Goal: Transaction & Acquisition: Purchase product/service

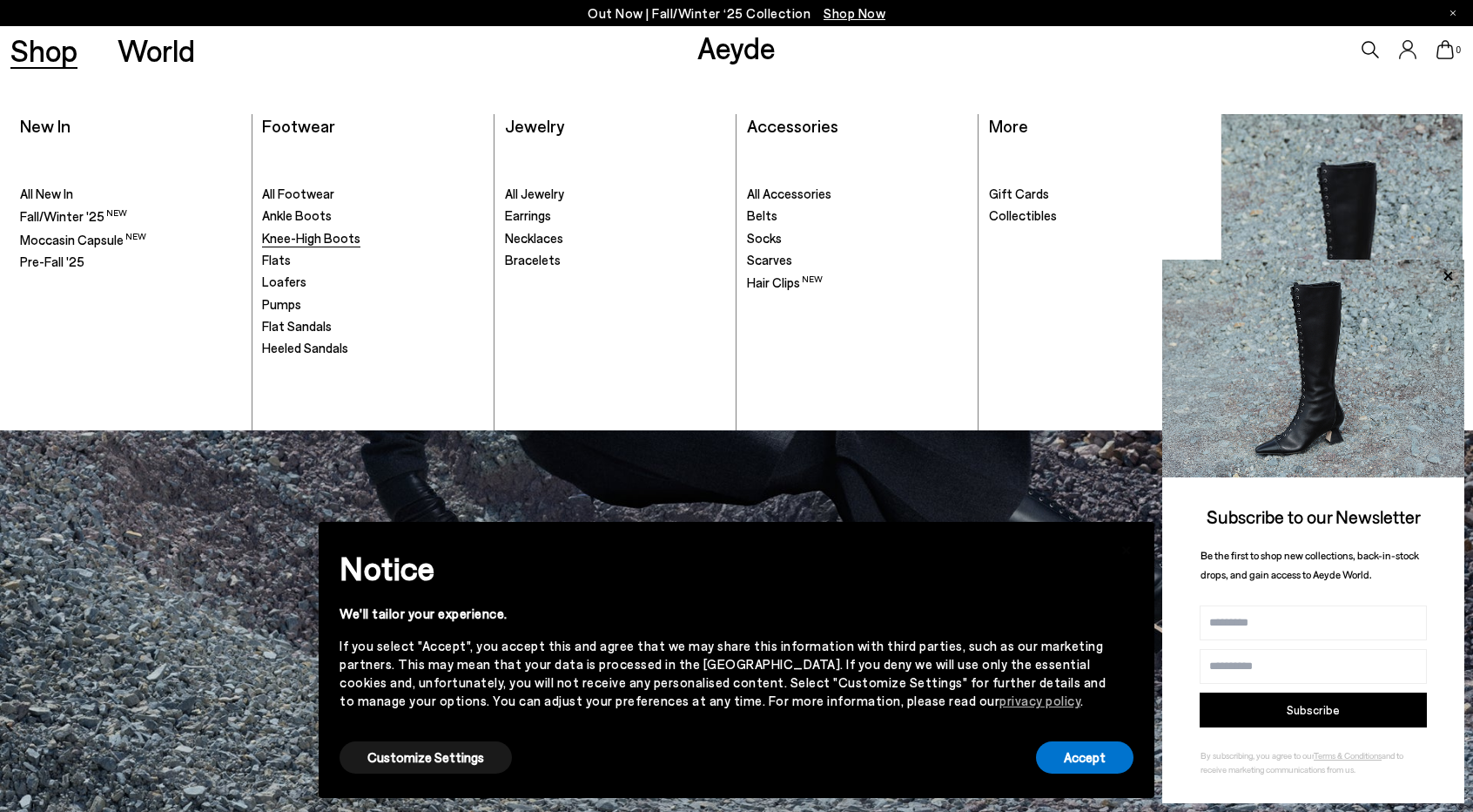
click at [308, 235] on span "Knee-High Boots" at bounding box center [312, 237] width 98 height 16
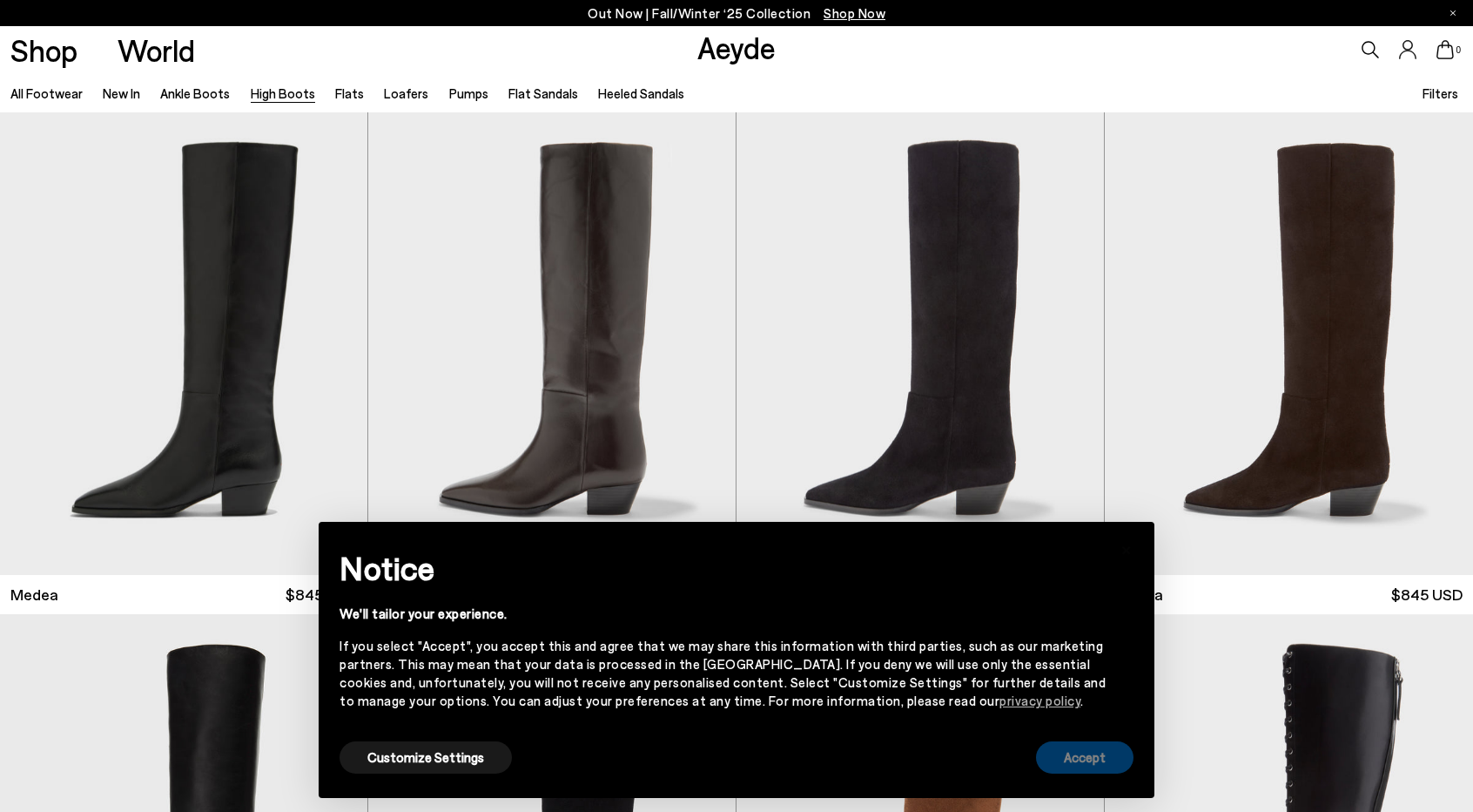
click at [1089, 762] on button "Accept" at bounding box center [1084, 757] width 97 height 32
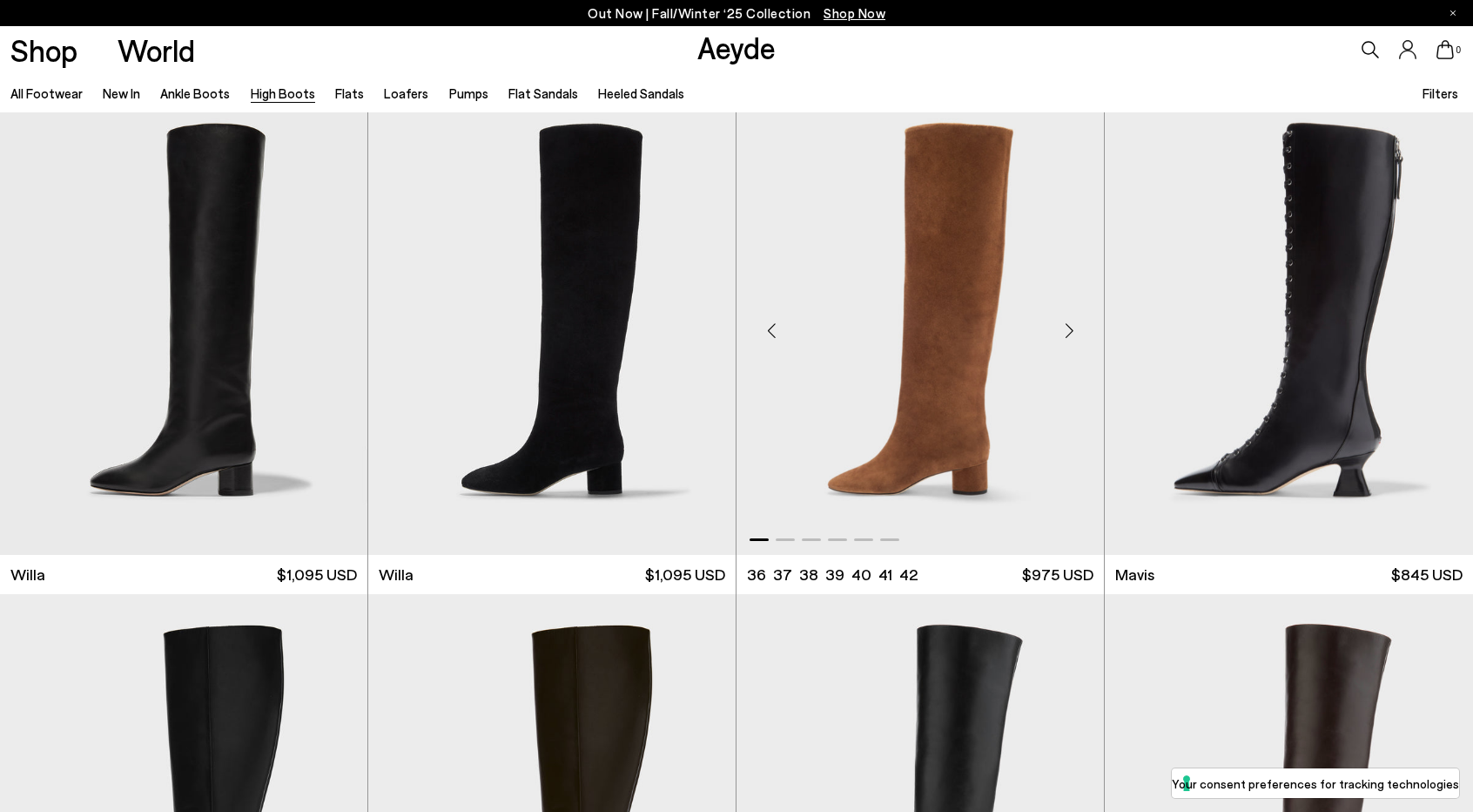
scroll to position [522, 0]
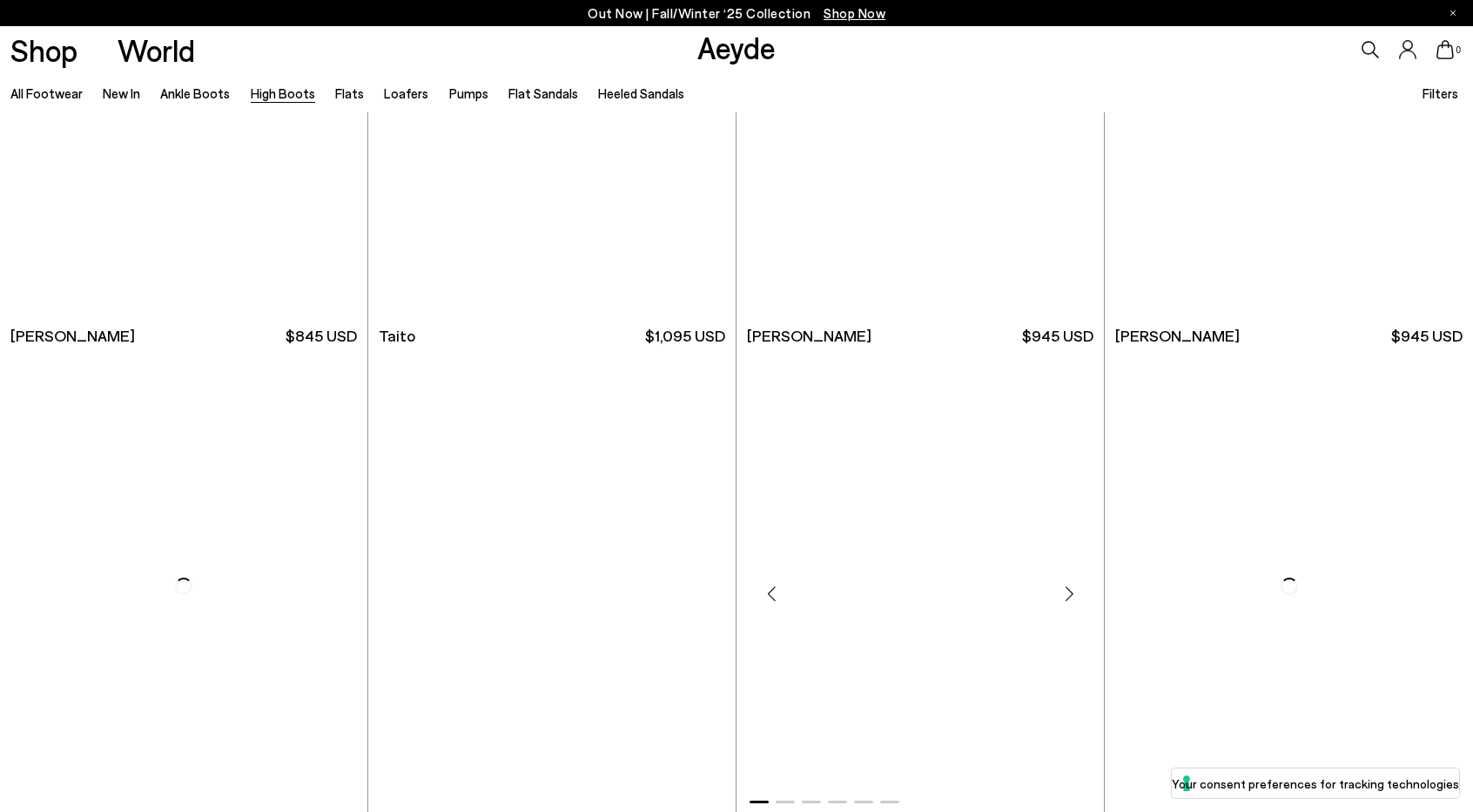
scroll to position [4615, 0]
